Goal: Transaction & Acquisition: Subscribe to service/newsletter

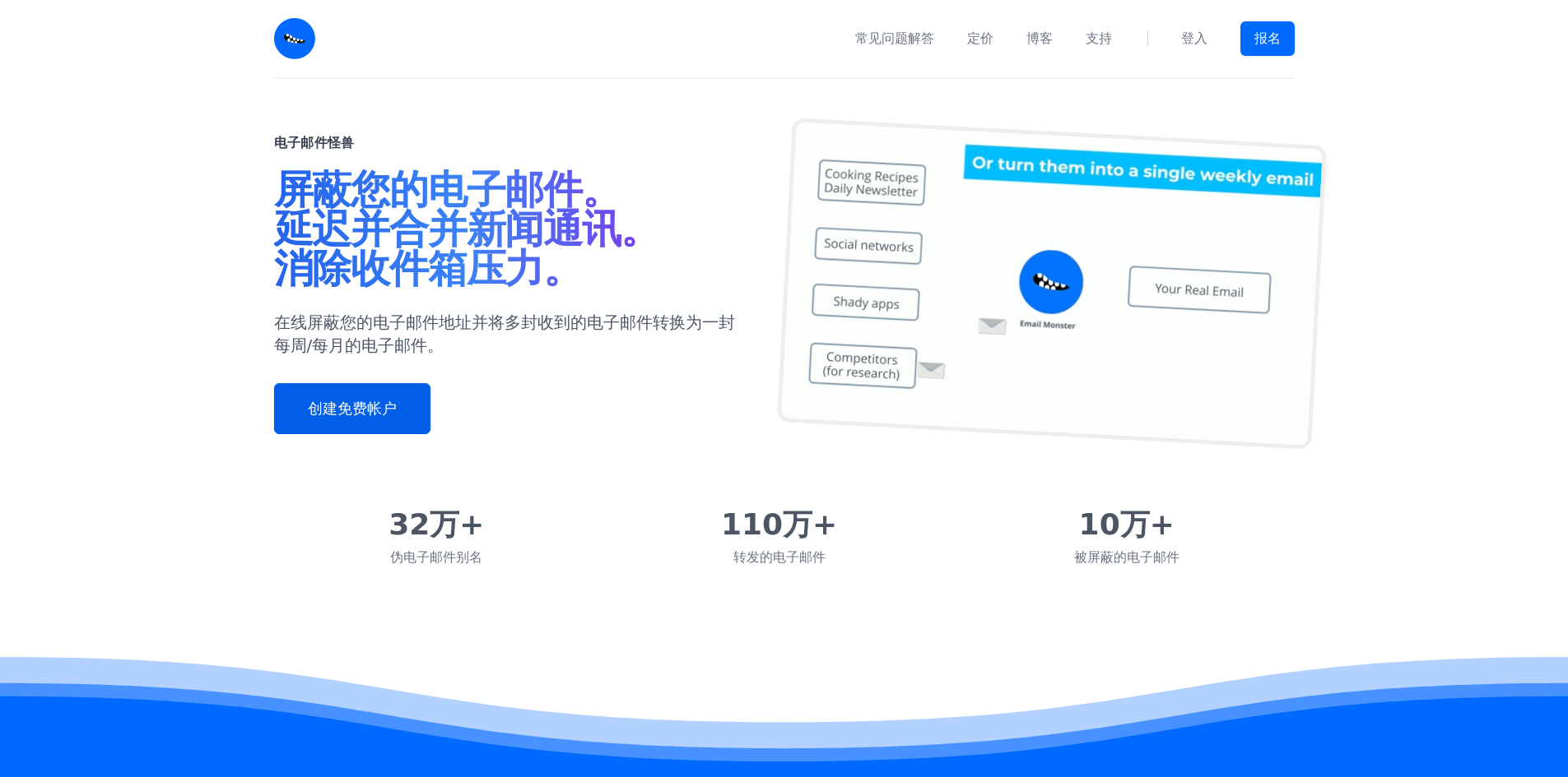
click at [382, 421] on link "创建免费帐户" at bounding box center [351, 409] width 156 height 51
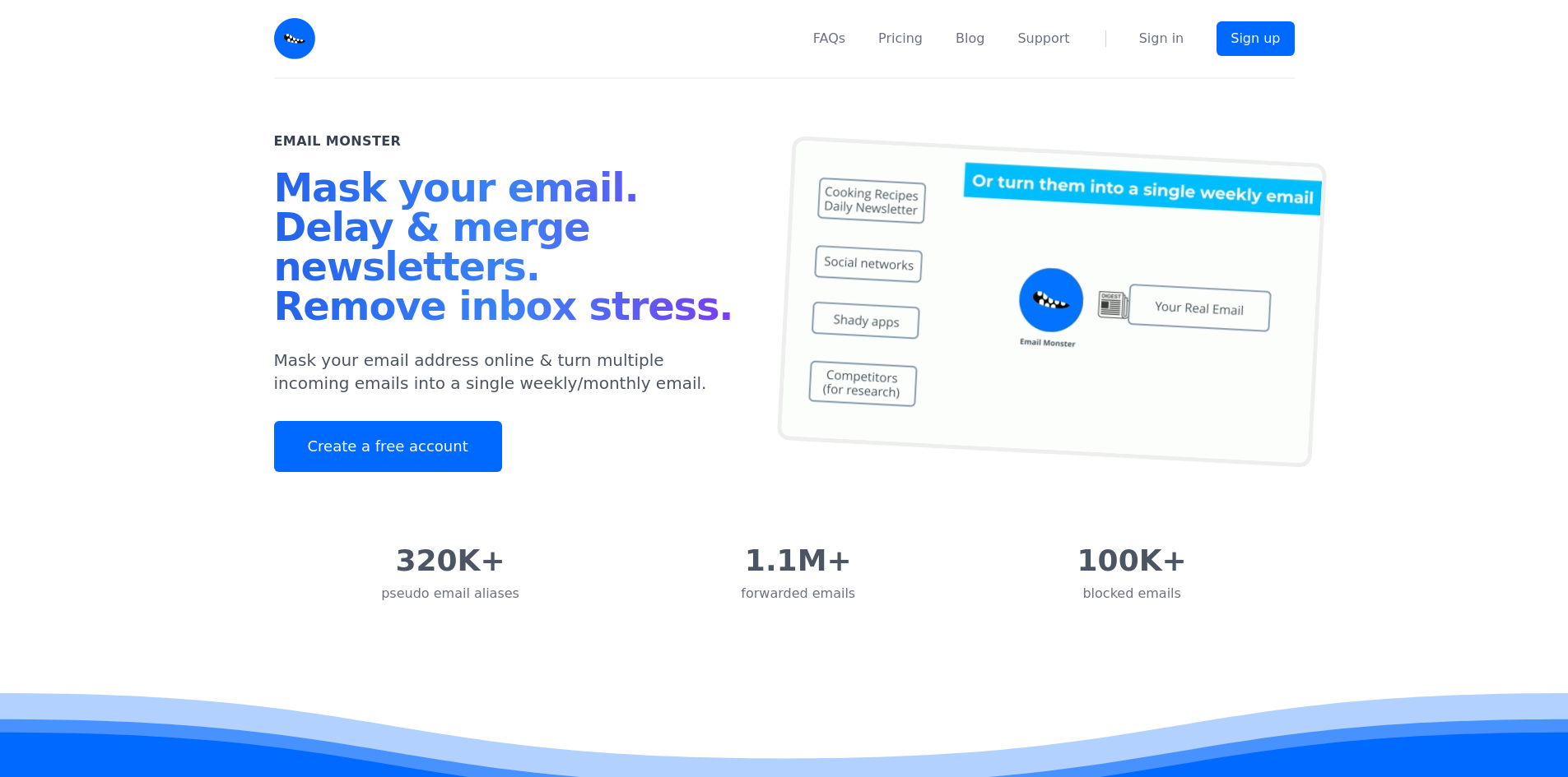
click at [1082, 346] on img at bounding box center [1050, 302] width 550 height 333
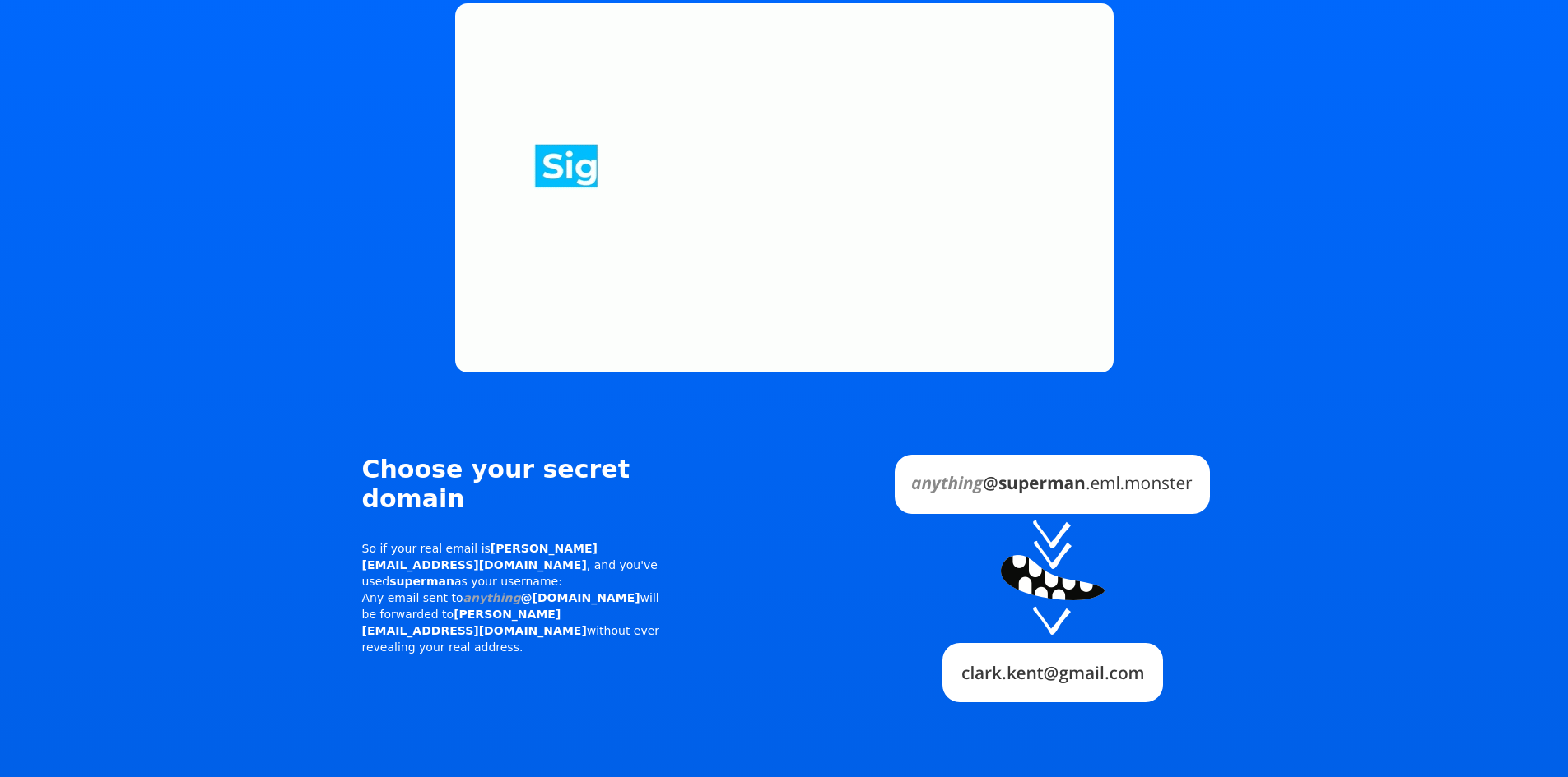
scroll to position [1069, 0]
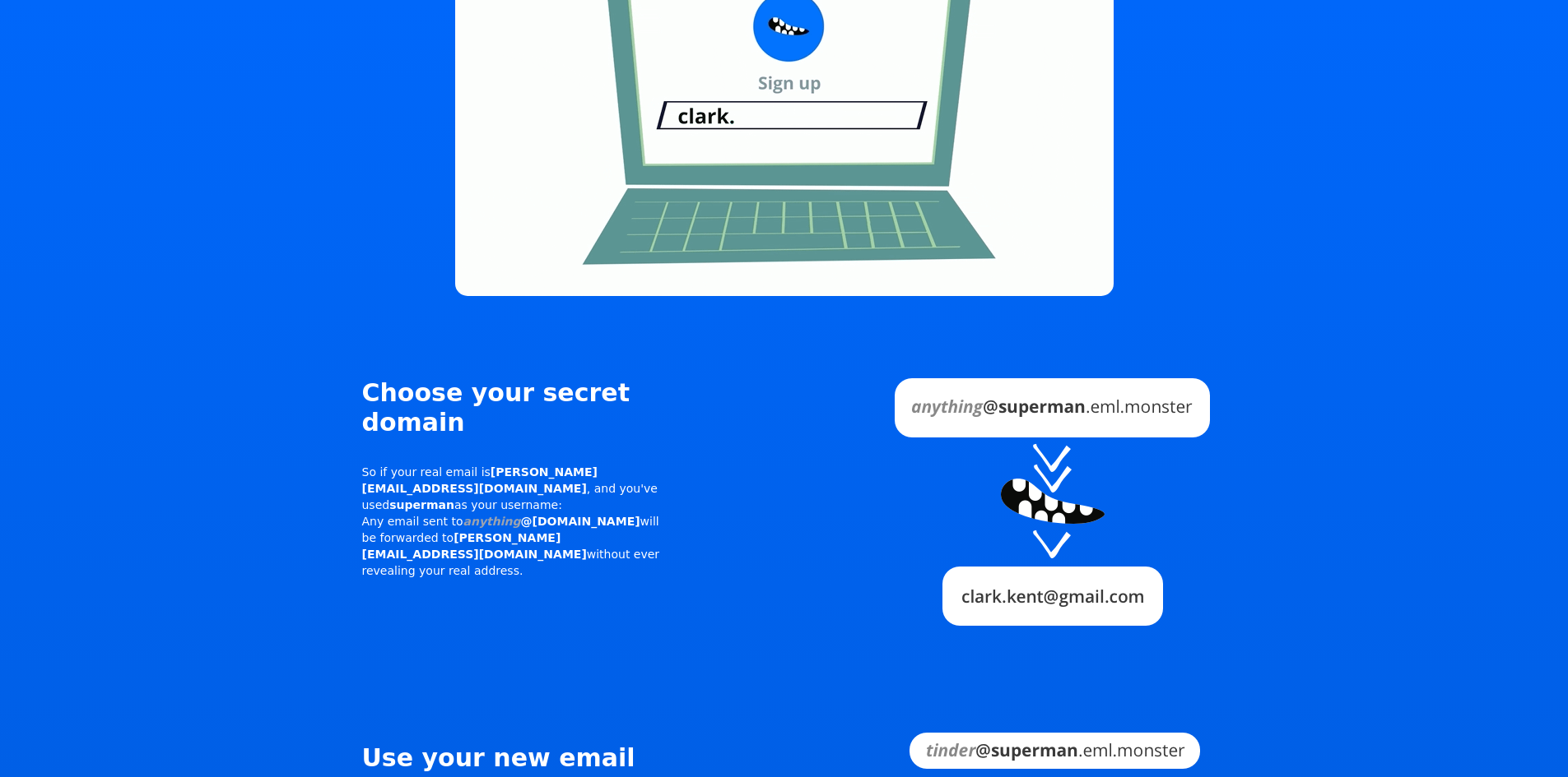
drag, startPoint x: 330, startPoint y: 399, endPoint x: 731, endPoint y: 541, distance: 425.4
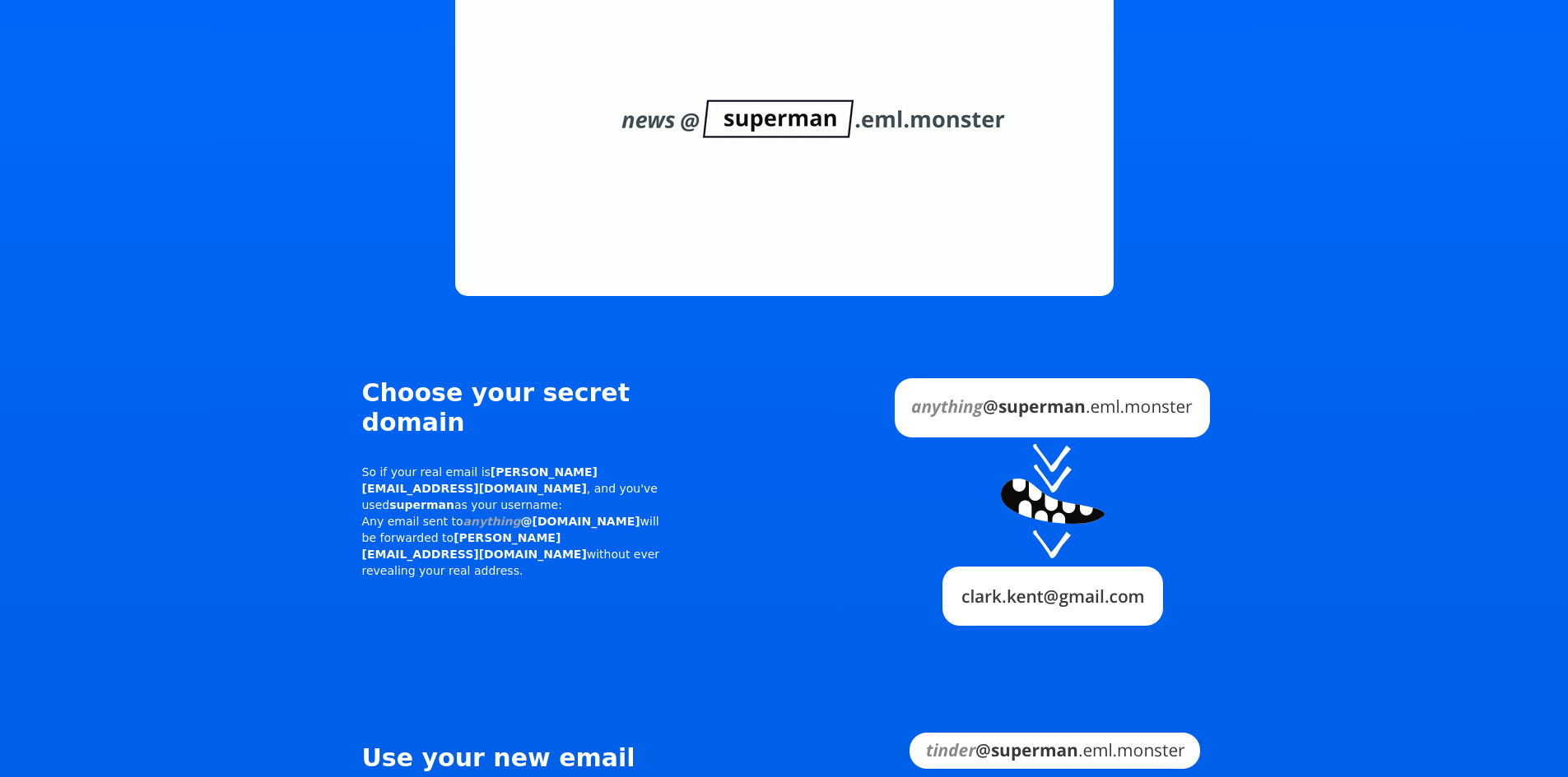
click at [427, 570] on div "Choose your secret domain So if your real email is [PERSON_NAME][EMAIL_ADDRESS]…" at bounding box center [517, 479] width 368 height 260
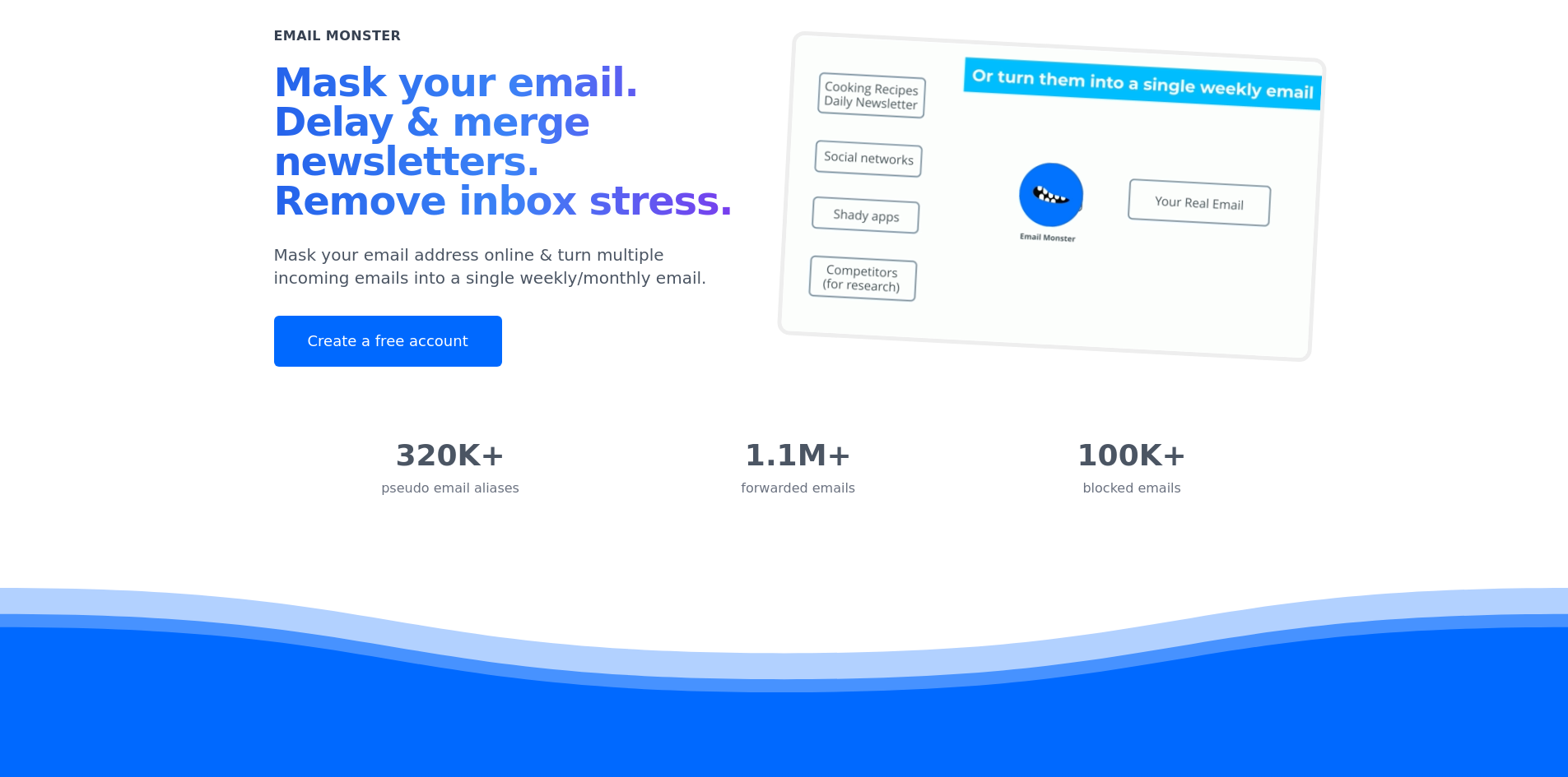
scroll to position [0, 0]
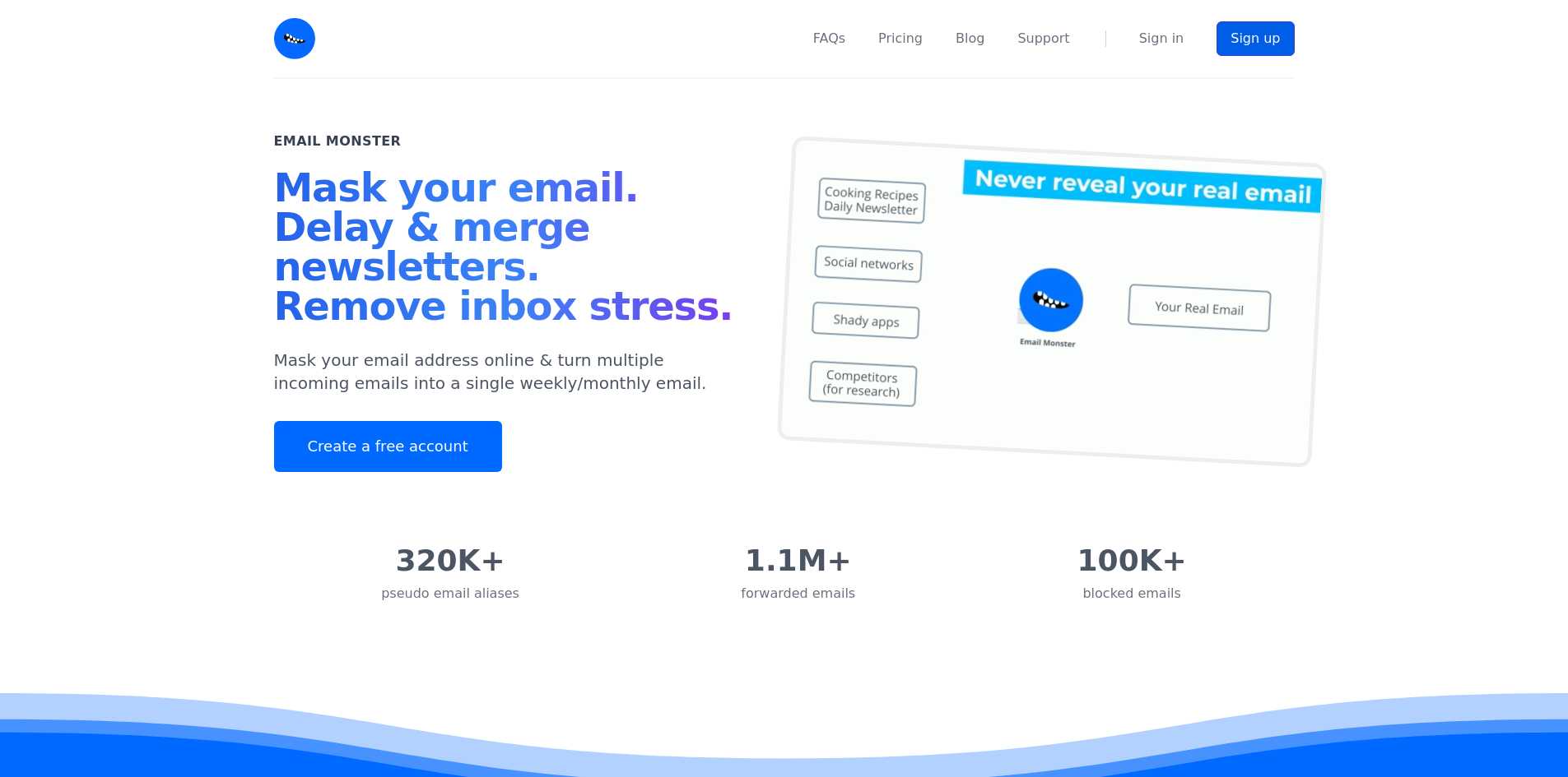
click at [1245, 36] on link "Sign up" at bounding box center [1255, 38] width 78 height 35
